Goal: Task Accomplishment & Management: Complete application form

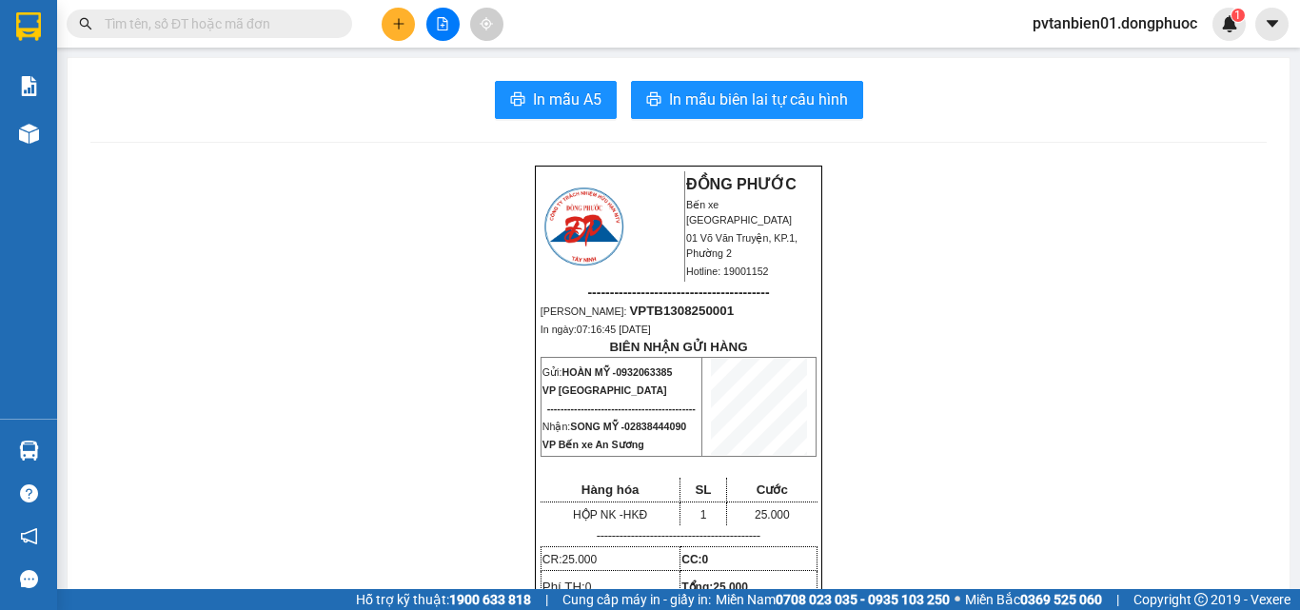
click at [401, 30] on icon "plus" at bounding box center [398, 23] width 13 height 13
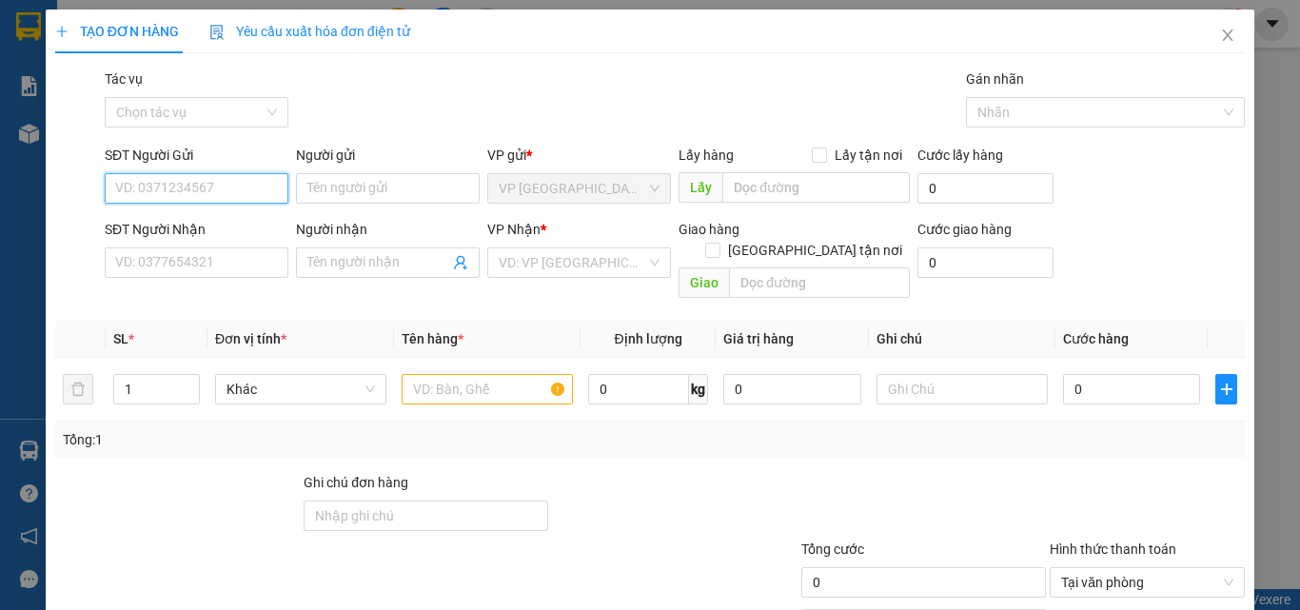
click at [249, 186] on input "SĐT Người Gửi" at bounding box center [197, 188] width 184 height 30
type input "0357714992"
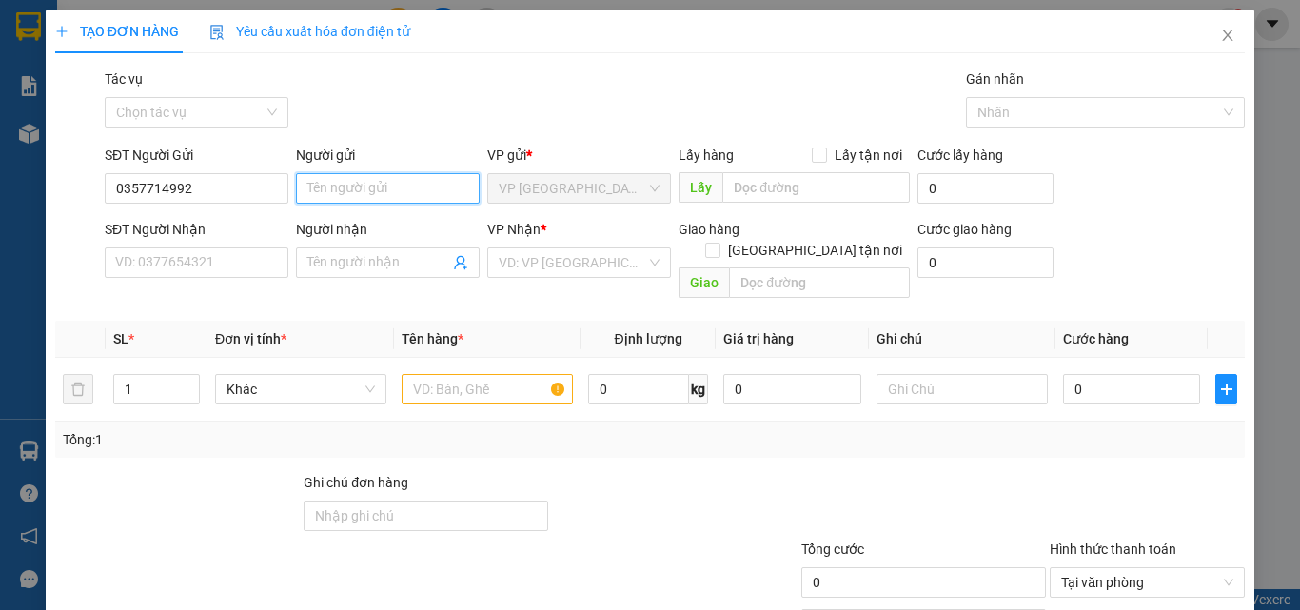
click at [315, 185] on input "Người gửi" at bounding box center [388, 188] width 184 height 30
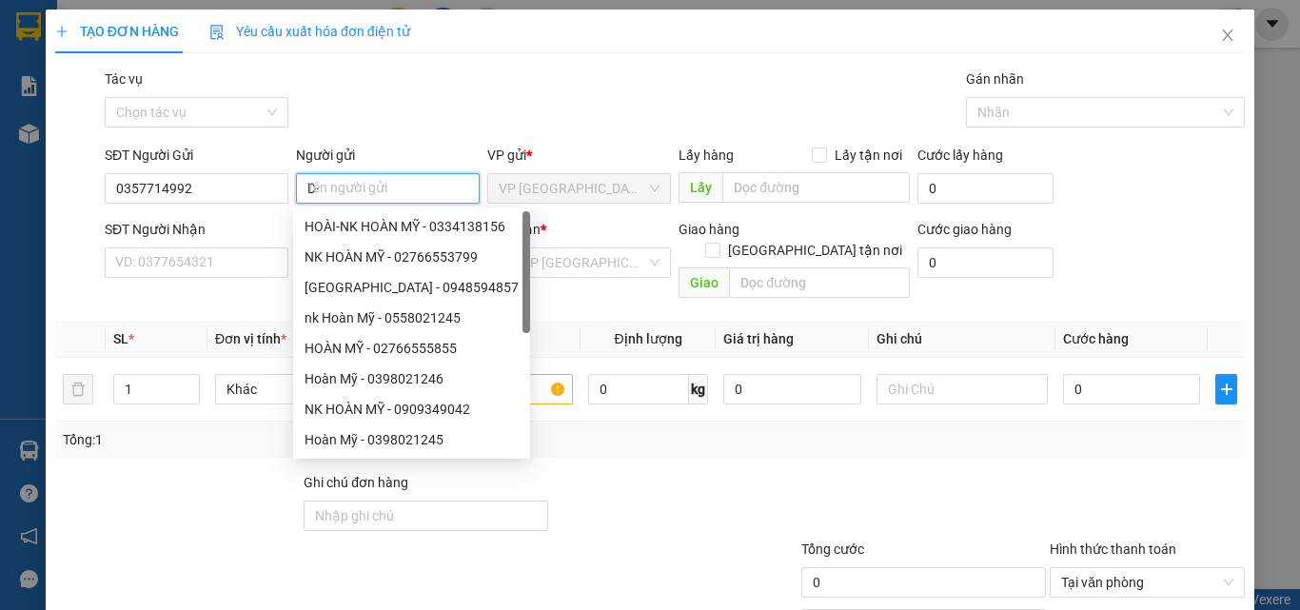
type input "D"
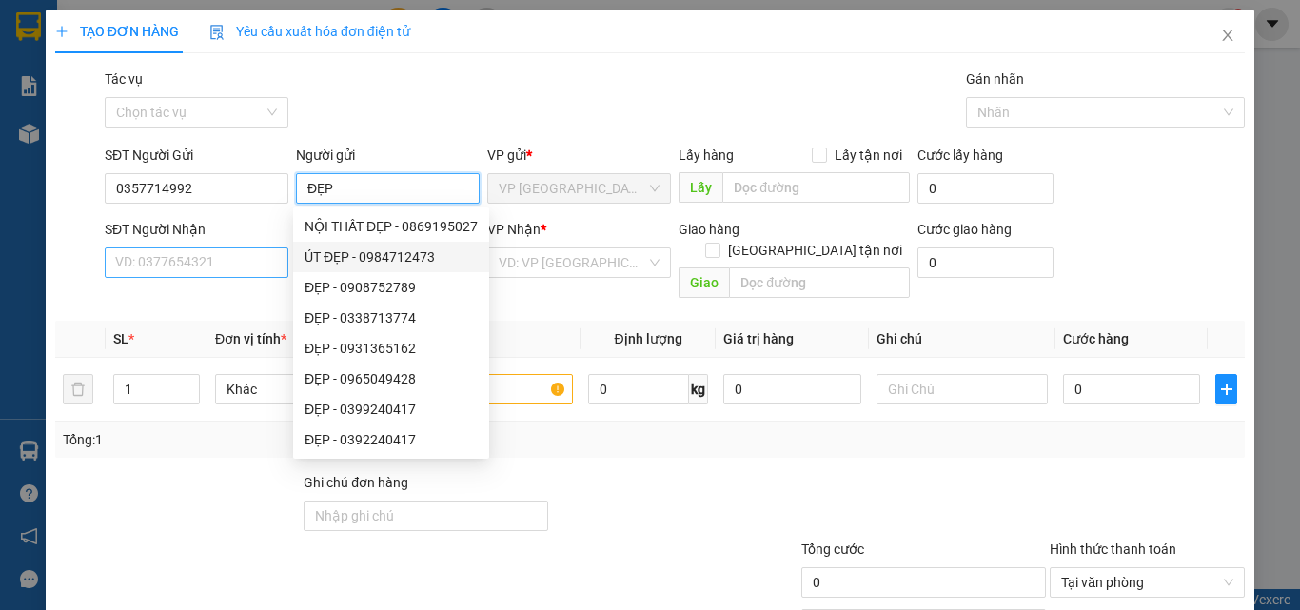
type input "ĐẸP"
click at [193, 265] on input "SĐT Người Nhận" at bounding box center [197, 262] width 184 height 30
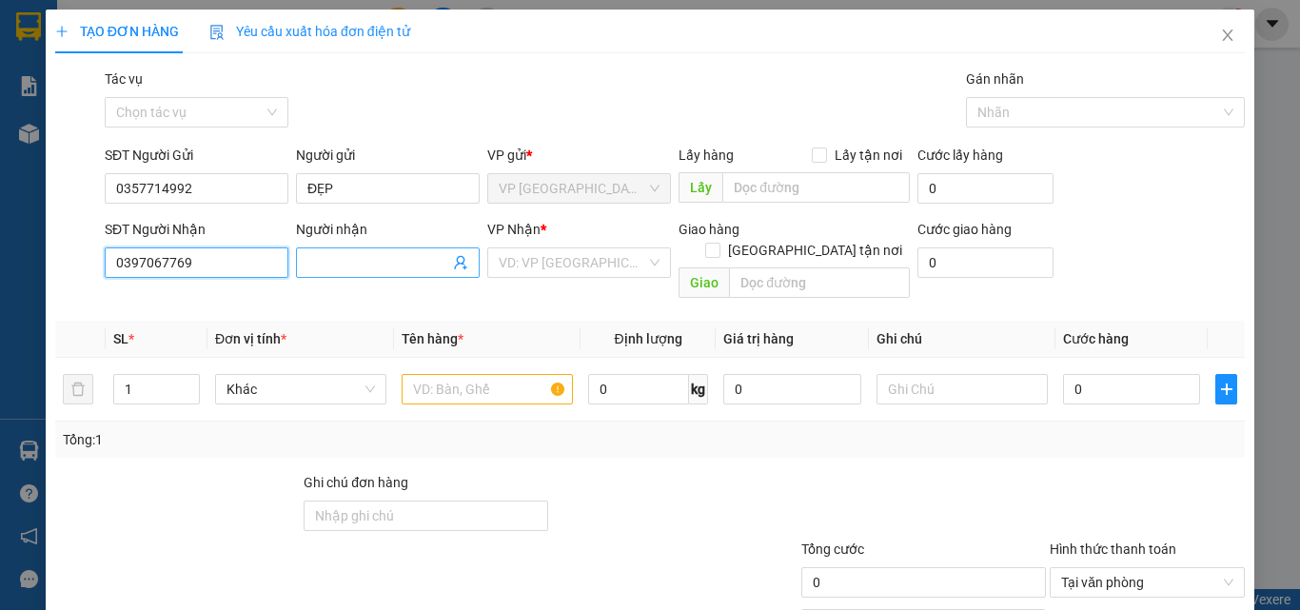
type input "0397067769"
click at [335, 262] on input "Người nhận" at bounding box center [378, 262] width 142 height 21
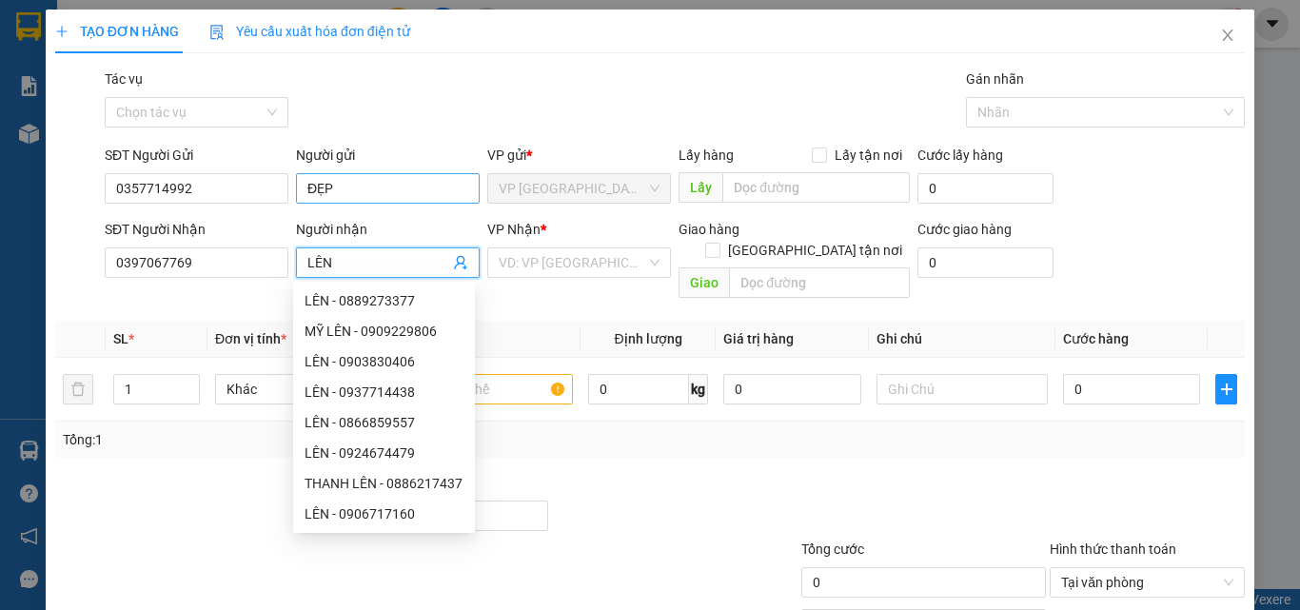
type input "LÊN"
click at [340, 189] on input "ĐẸP" at bounding box center [388, 188] width 184 height 30
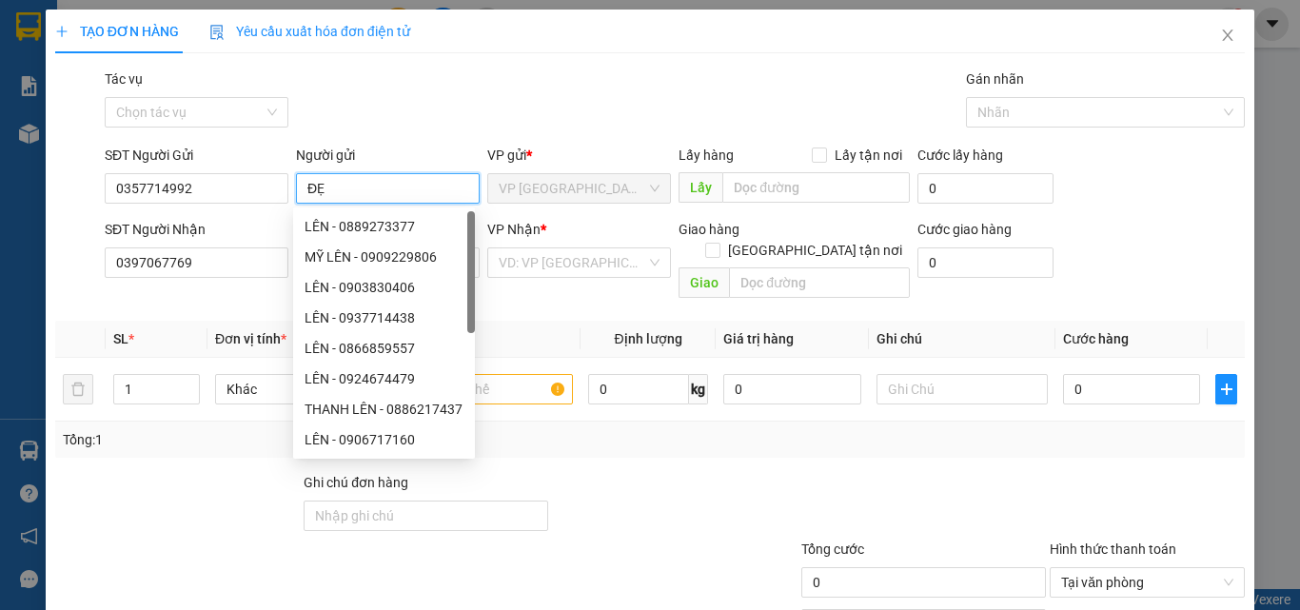
type input "Đ"
type input "D"
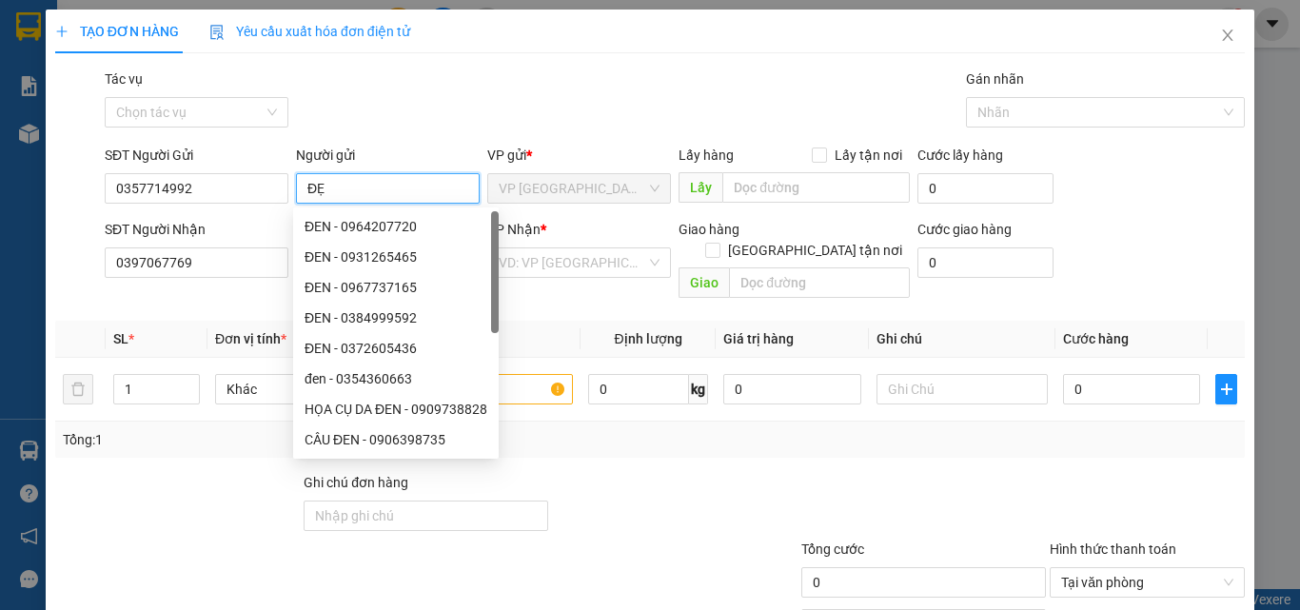
type input "ĐẸP"
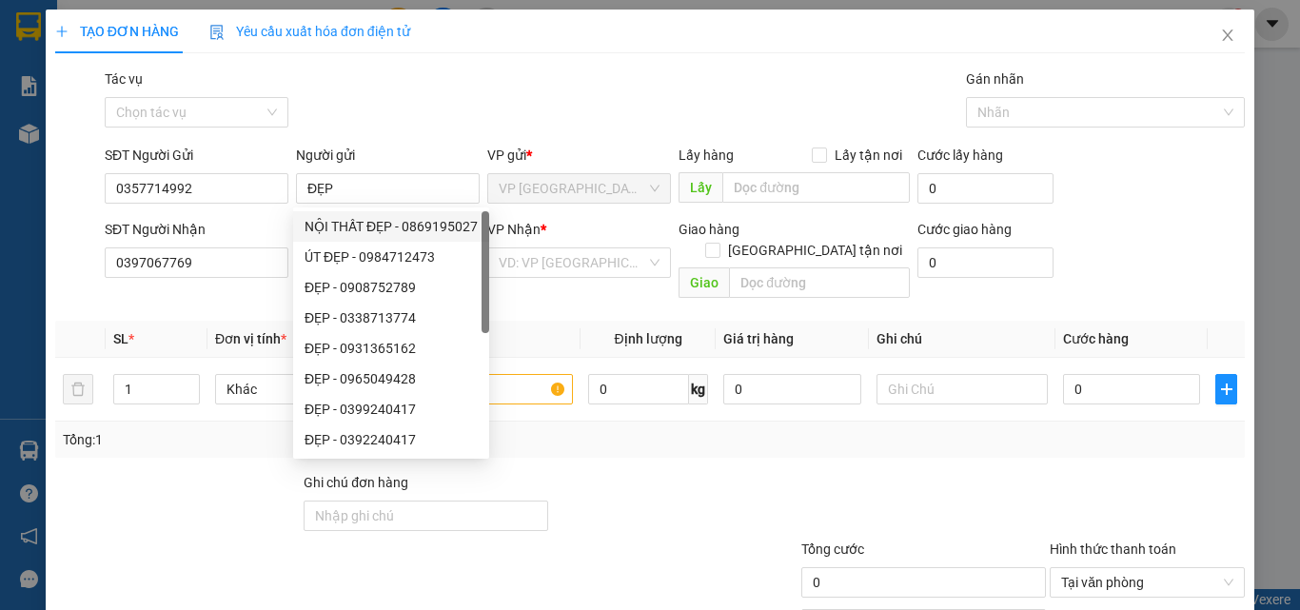
click at [697, 438] on div "Transit Pickup Surcharge Ids Transit Deliver Surcharge Ids Transit Deliver Surc…" at bounding box center [650, 379] width 1190 height 620
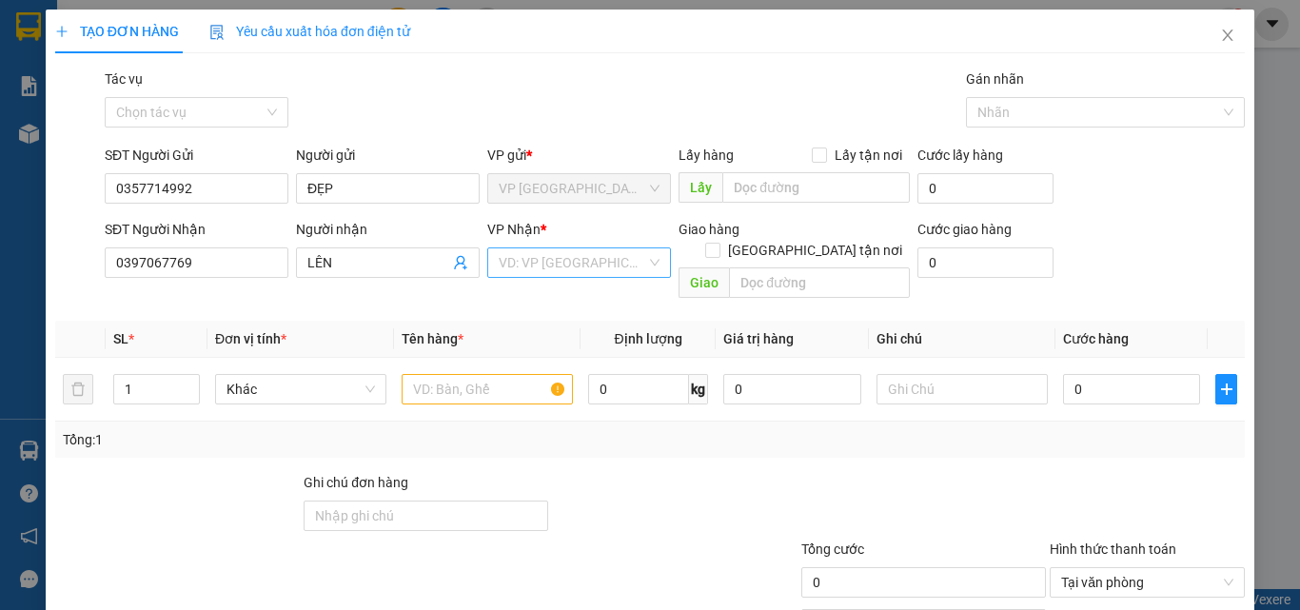
click at [644, 264] on div "VD: VP [GEOGRAPHIC_DATA]" at bounding box center [579, 262] width 184 height 30
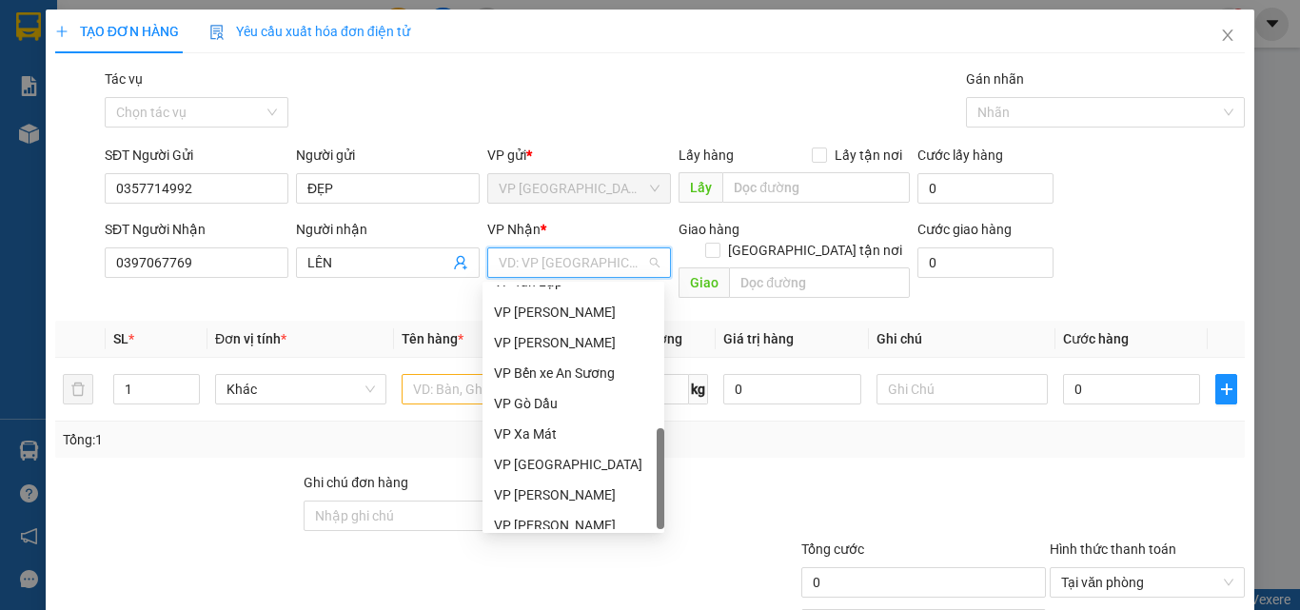
scroll to position [487, 0]
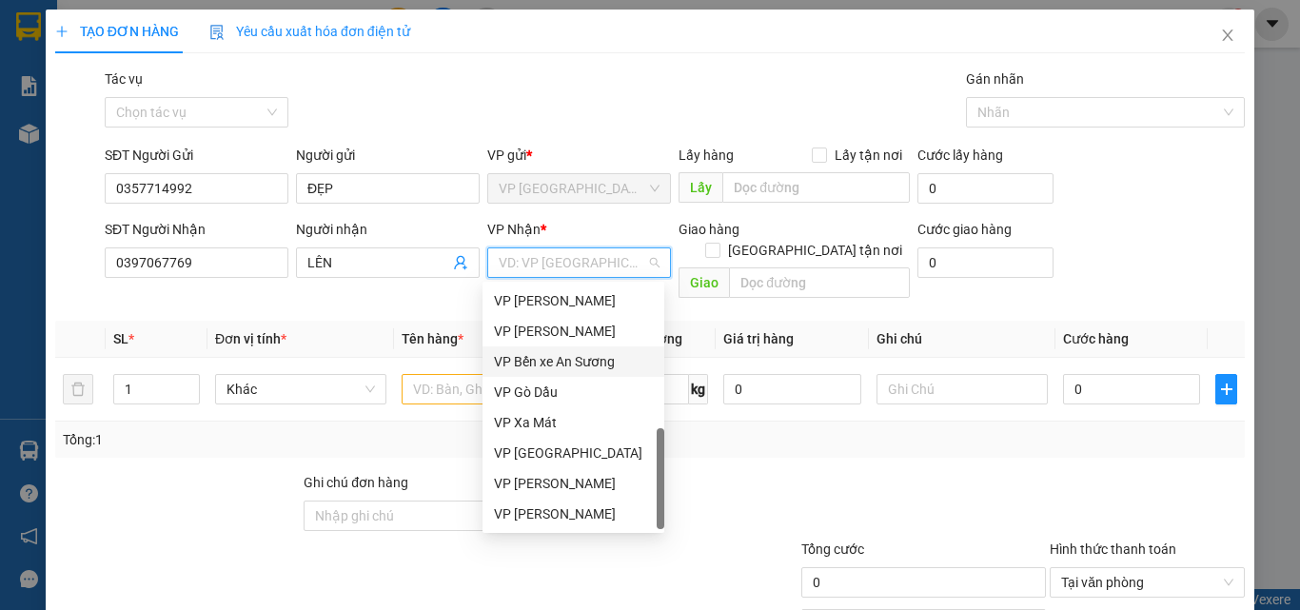
click at [583, 364] on div "VP Bến xe An Sương" at bounding box center [573, 361] width 159 height 21
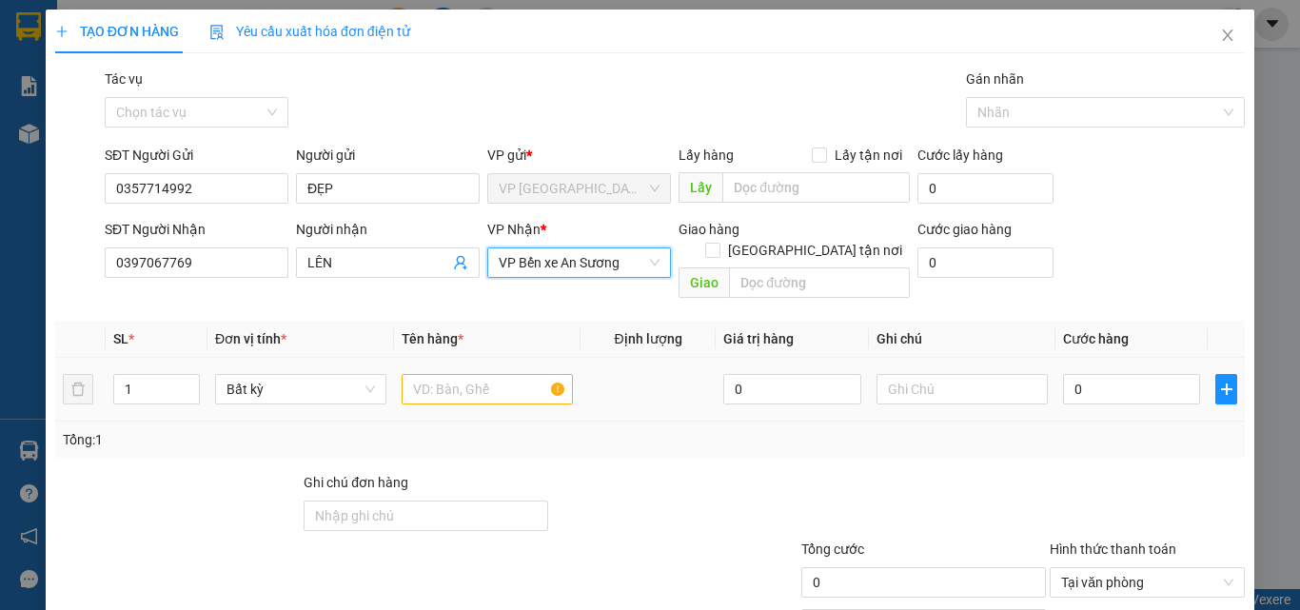
click at [679, 443] on div "Transit Pickup Surcharge Ids Transit Deliver Surcharge Ids Transit Deliver Surc…" at bounding box center [650, 379] width 1190 height 620
click at [270, 375] on span "Bất kỳ" at bounding box center [301, 389] width 148 height 29
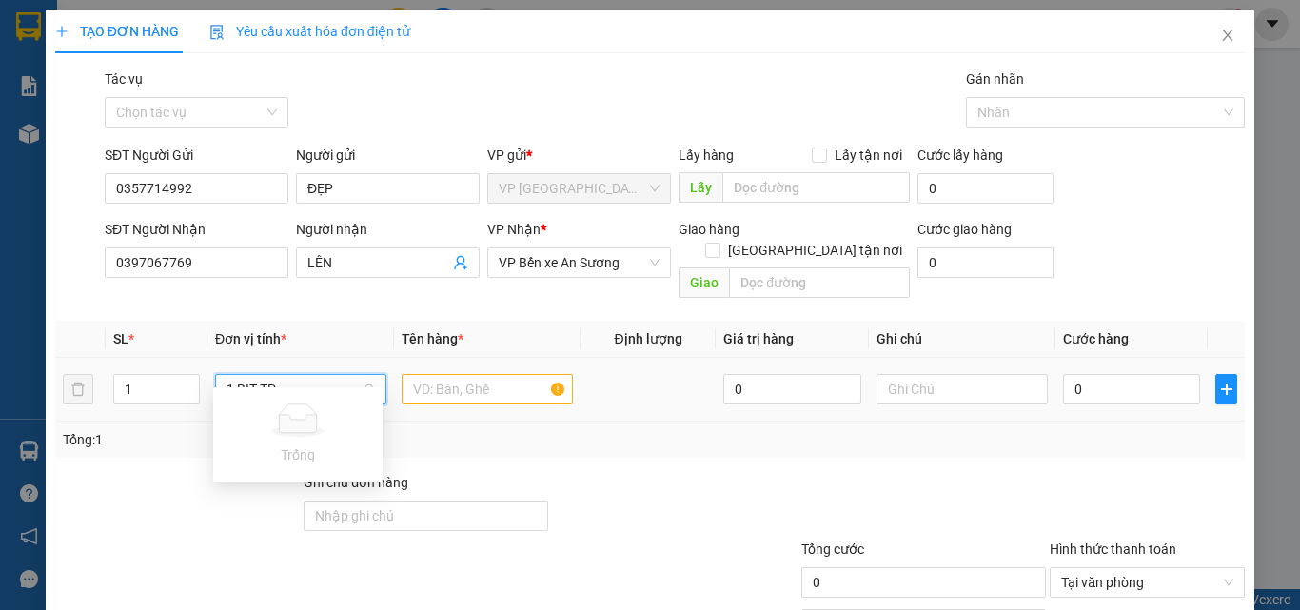
type input "1 BỊT TP"
click at [663, 441] on div "Transit Pickup Surcharge Ids Transit Deliver Surcharge Ids Transit Deliver Surc…" at bounding box center [650, 379] width 1190 height 620
click at [435, 374] on input "text" at bounding box center [487, 389] width 171 height 30
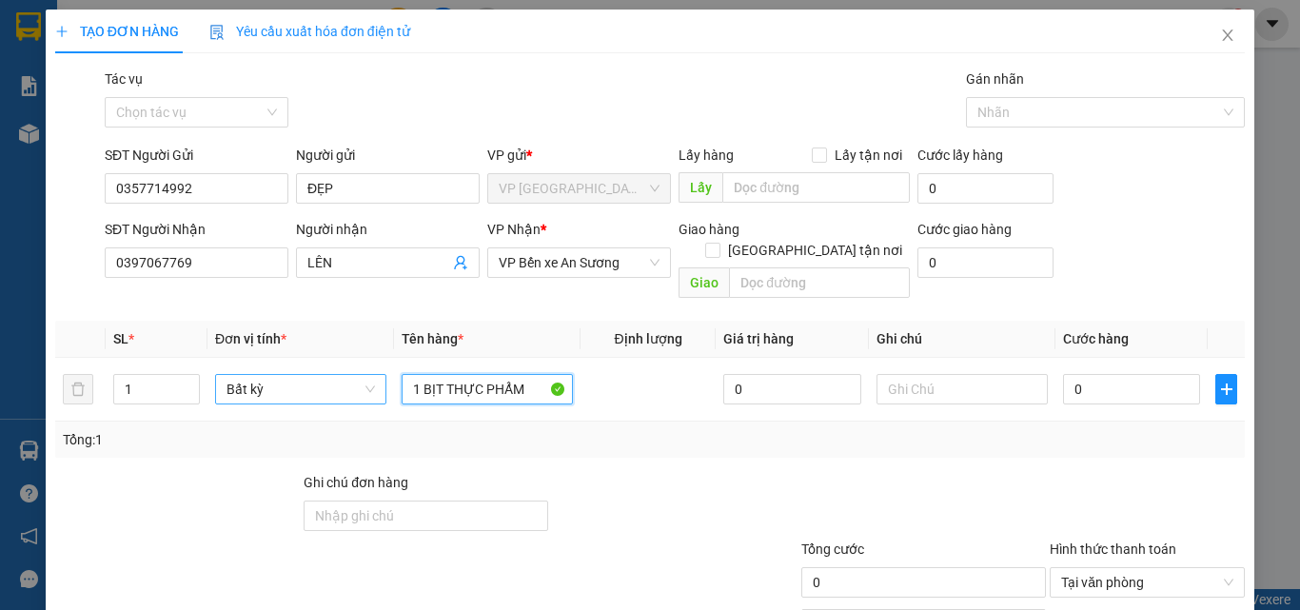
type input "1 BỊT THỰC PHẨM"
click at [753, 472] on div at bounding box center [674, 505] width 248 height 67
click at [1082, 374] on input "0" at bounding box center [1131, 389] width 137 height 30
type input "2"
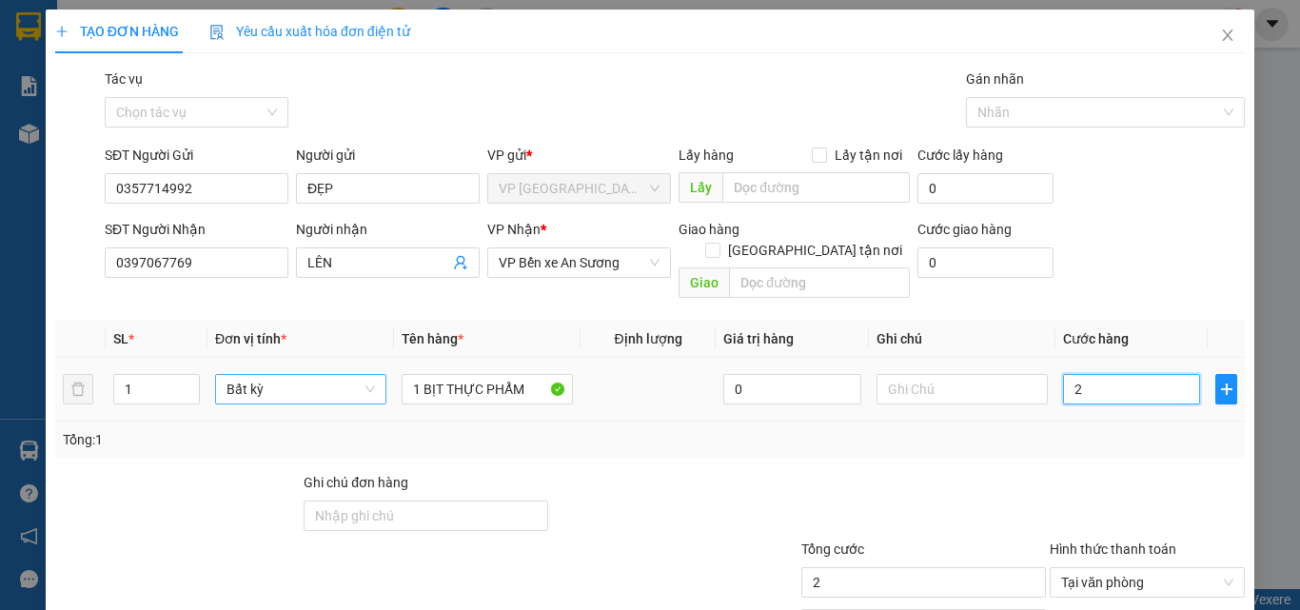
type input "25"
type input "250"
type input "2.500"
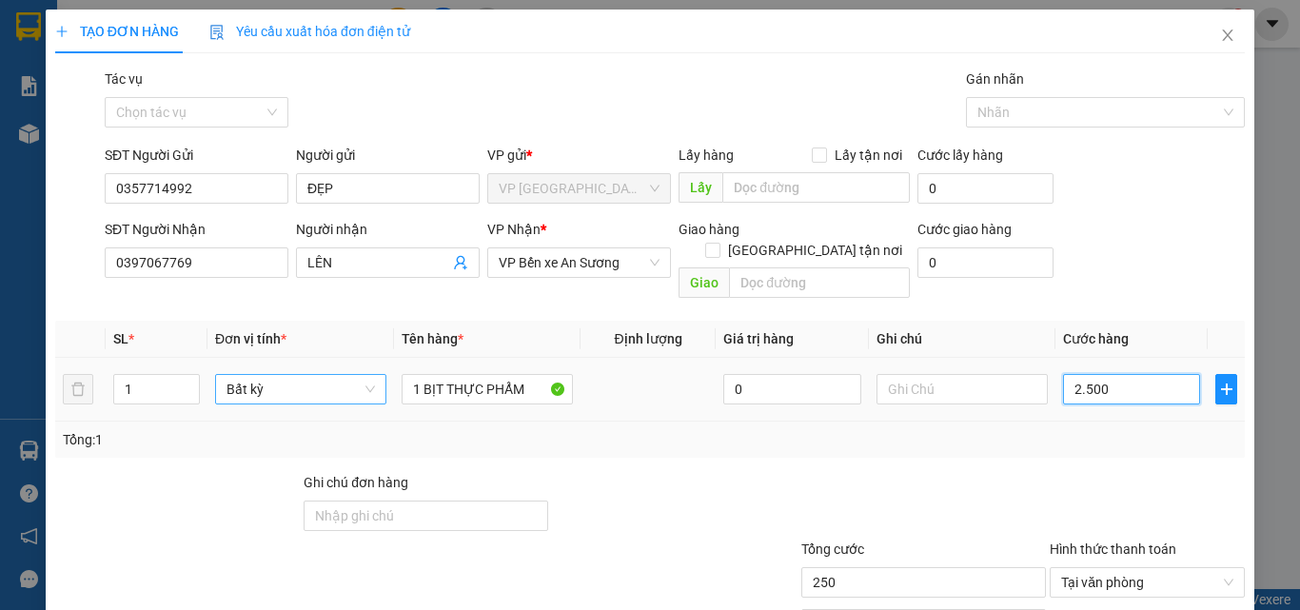
type input "2.500"
type input "25.000"
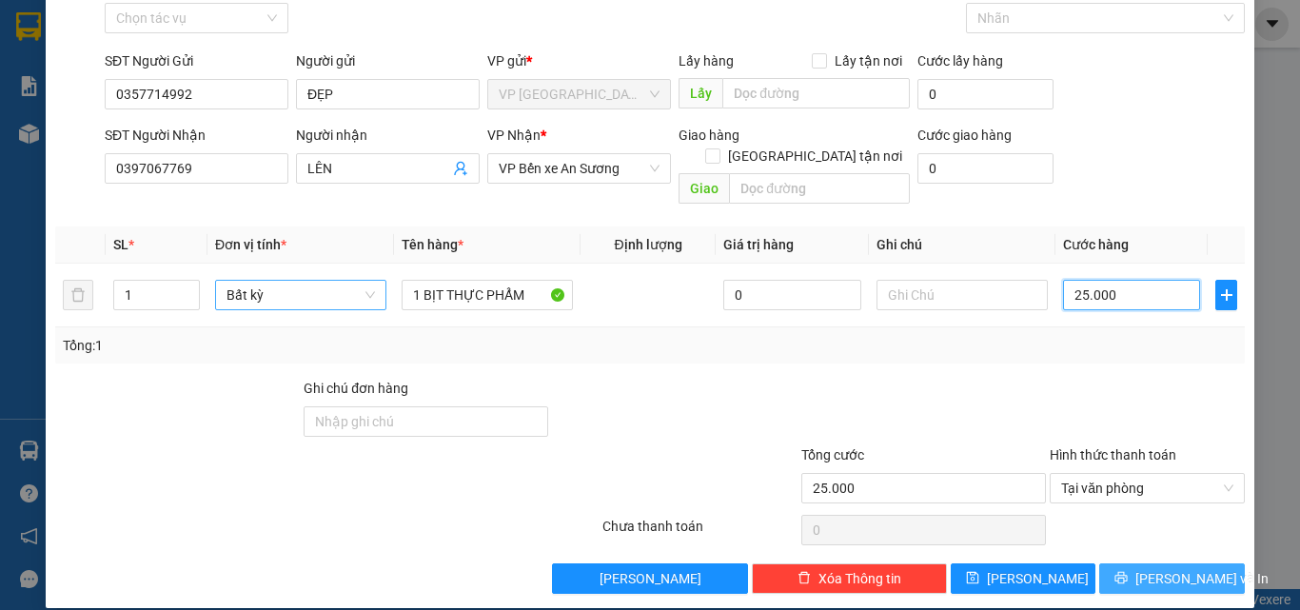
type input "25.000"
click at [1172, 568] on span "[PERSON_NAME] và In" at bounding box center [1201, 578] width 133 height 21
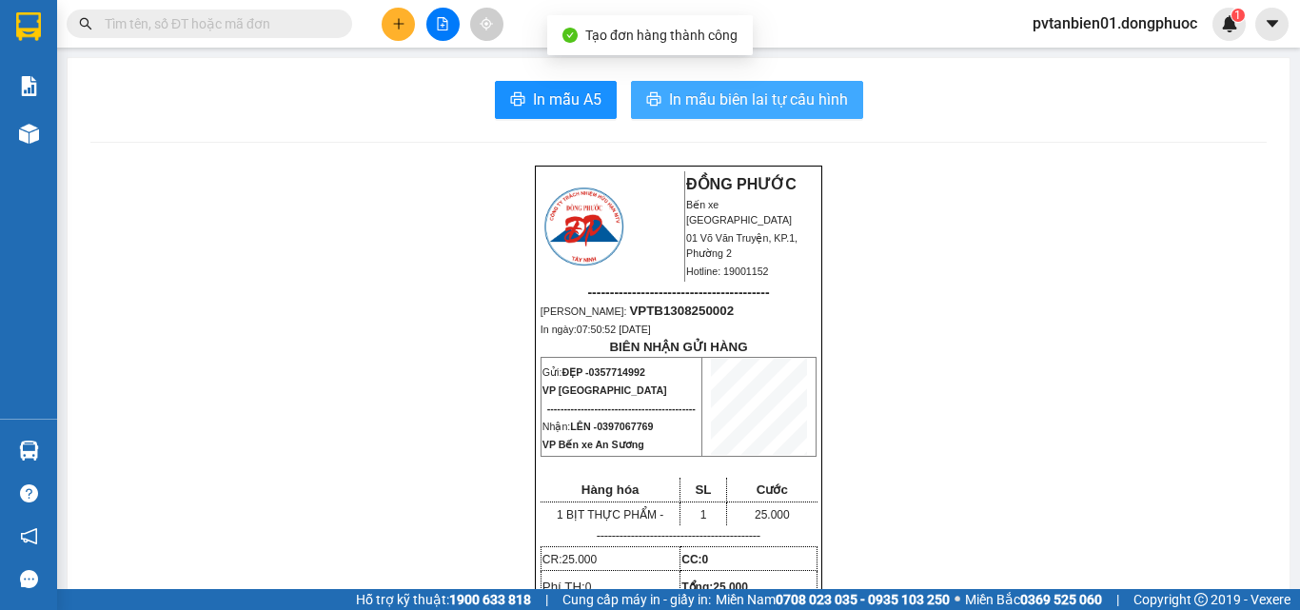
drag, startPoint x: 728, startPoint y: 106, endPoint x: 757, endPoint y: 132, distance: 39.1
click at [730, 106] on span "In mẫu biên lai tự cấu hình" at bounding box center [758, 100] width 179 height 24
